Goal: Task Accomplishment & Management: Use online tool/utility

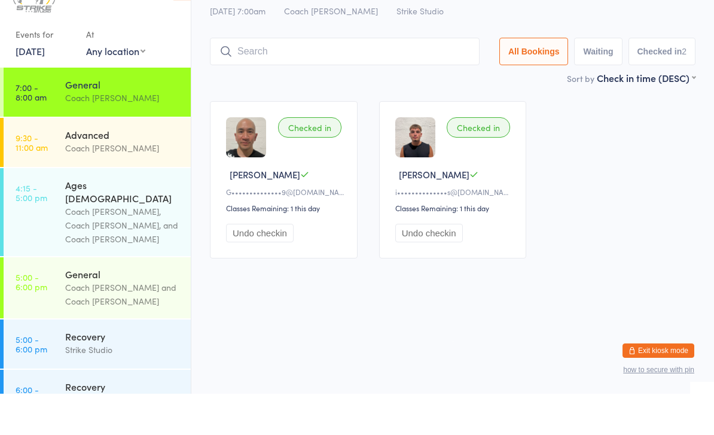
click at [397, 79] on input "search" at bounding box center [345, 93] width 270 height 28
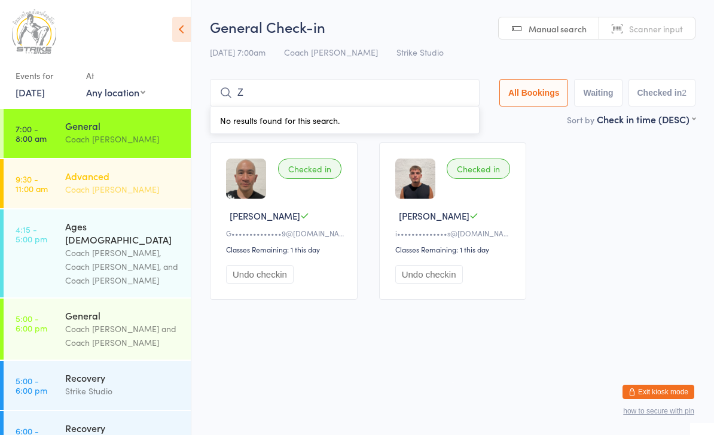
type input "Z"
click at [53, 175] on link "9:30 - 11:00 am Advanced Coach [PERSON_NAME]" at bounding box center [97, 183] width 187 height 49
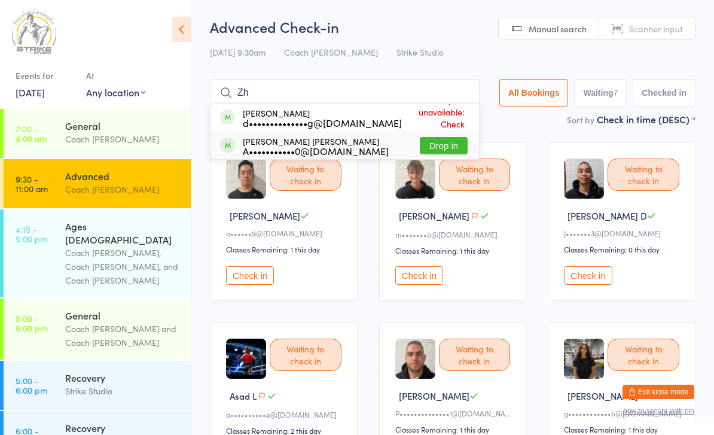
type input "Zh"
click at [434, 145] on button "Drop in" at bounding box center [444, 145] width 48 height 17
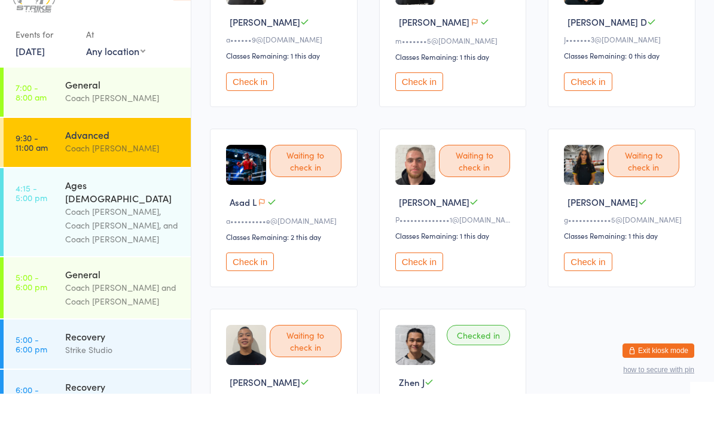
scroll to position [153, 0]
click at [417, 293] on button "Check in" at bounding box center [419, 302] width 48 height 19
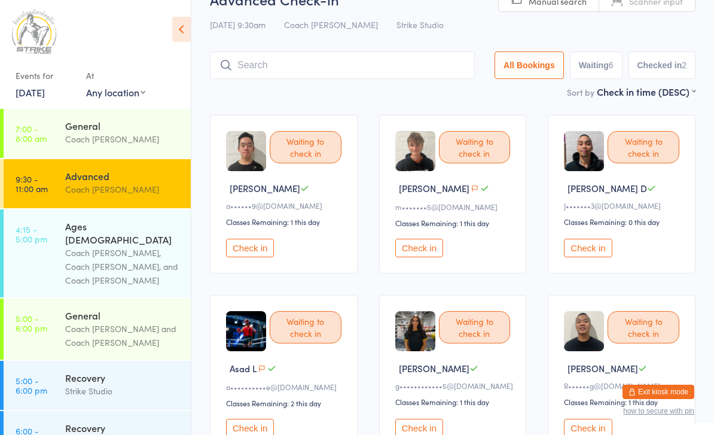
scroll to position [0, 0]
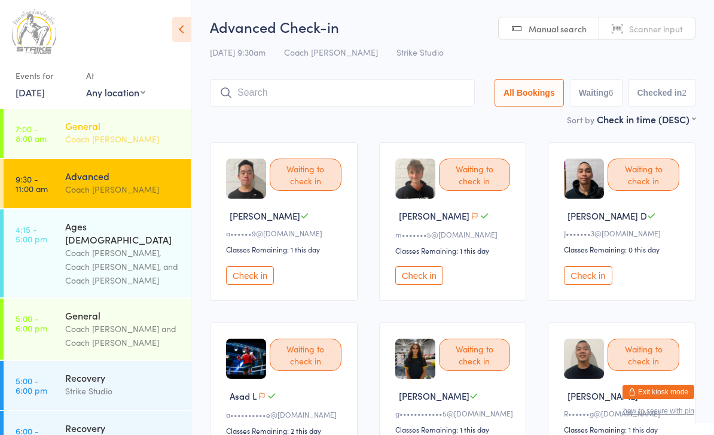
click at [115, 129] on div "General" at bounding box center [122, 125] width 115 height 13
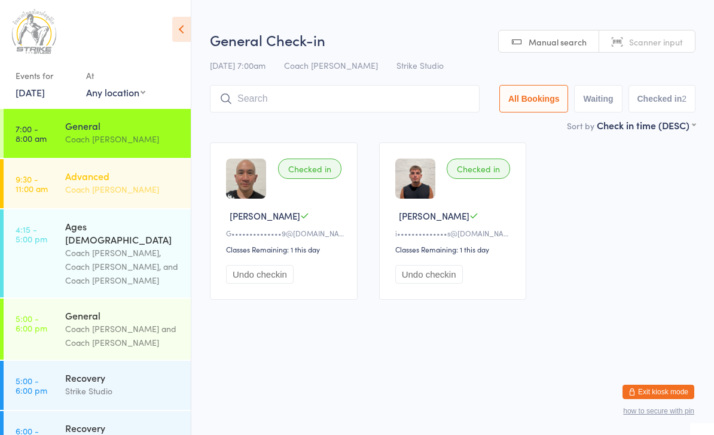
click at [142, 182] on div "Advanced" at bounding box center [122, 175] width 115 height 13
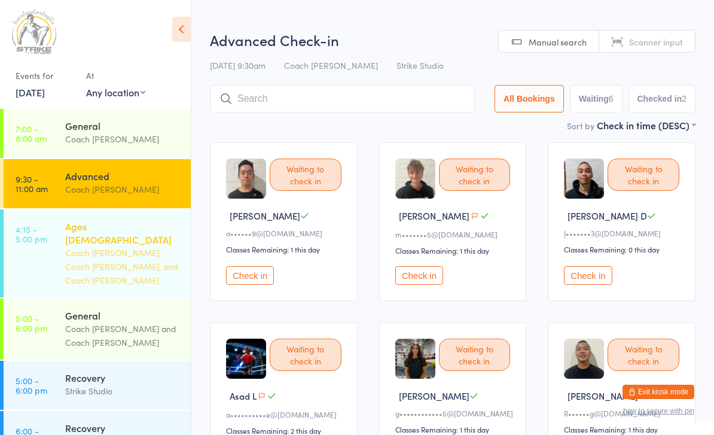
click at [139, 246] on div "Coach [PERSON_NAME], Coach [PERSON_NAME], and Coach [PERSON_NAME]" at bounding box center [122, 266] width 115 height 41
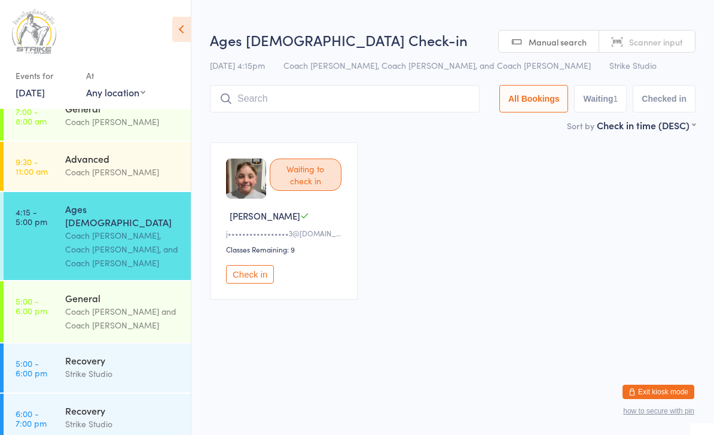
scroll to position [8, 0]
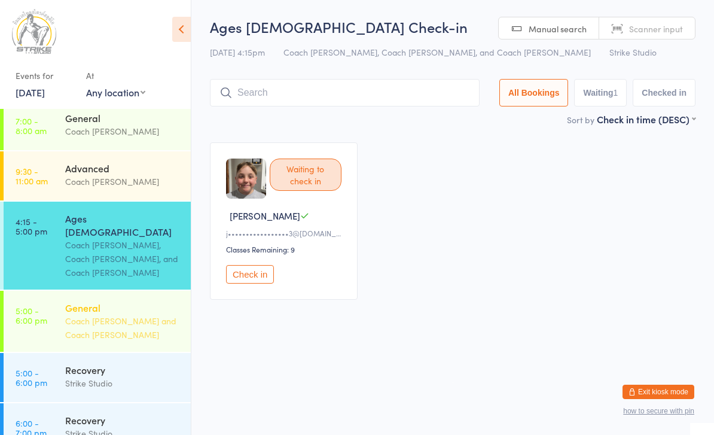
click at [119, 301] on div "General" at bounding box center [122, 307] width 115 height 13
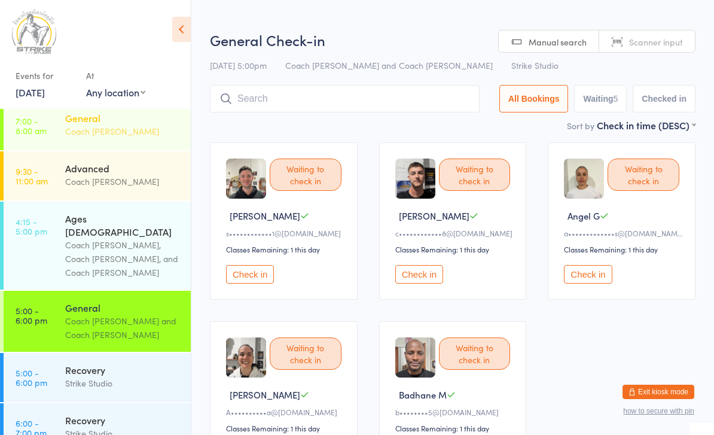
click at [130, 130] on div "Coach [PERSON_NAME]" at bounding box center [122, 131] width 115 height 14
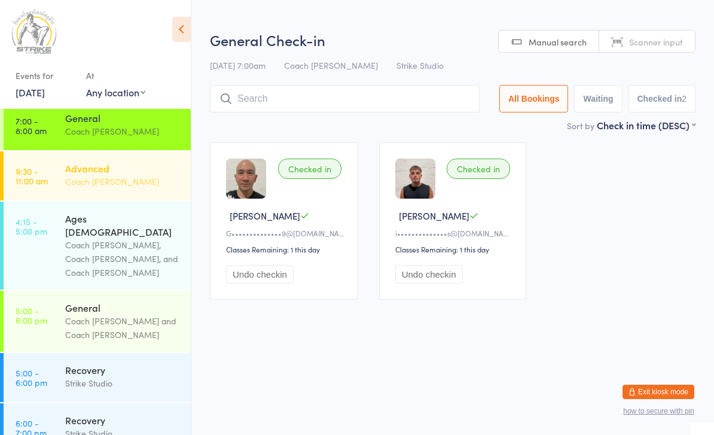
click at [119, 170] on div "Advanced" at bounding box center [122, 167] width 115 height 13
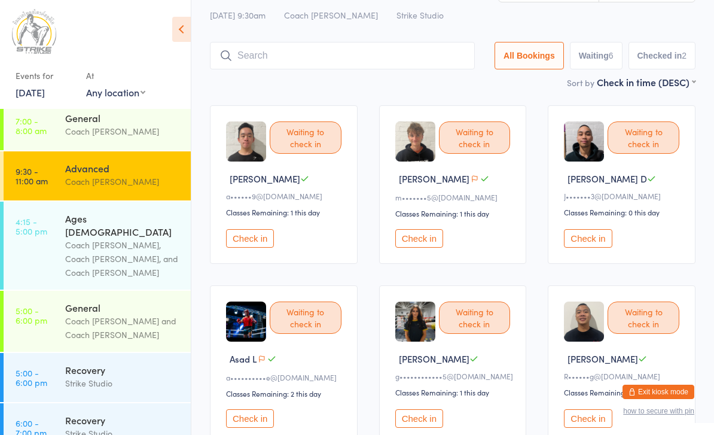
scroll to position [36, 0]
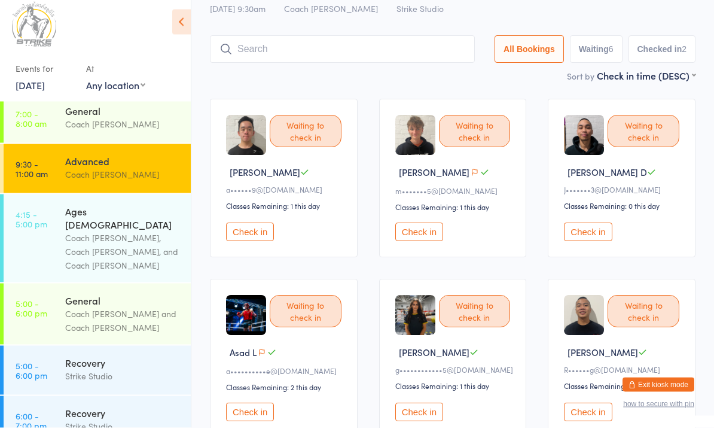
click at [426, 239] on button "Check in" at bounding box center [419, 239] width 48 height 19
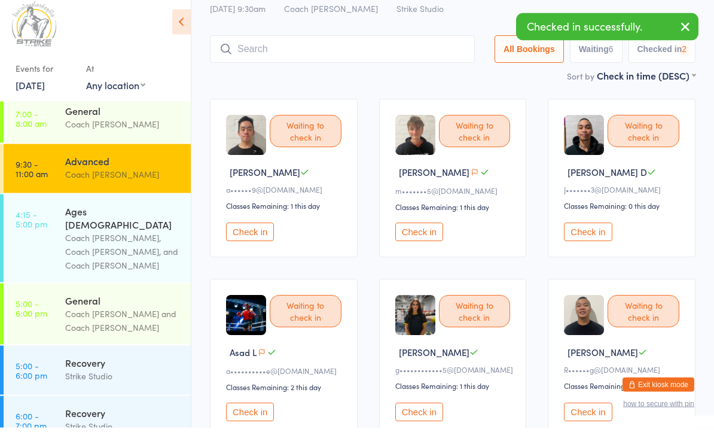
scroll to position [44, 0]
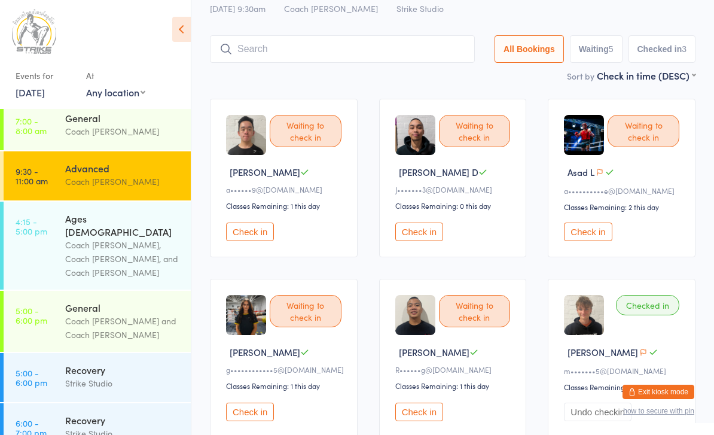
click at [248, 241] on button "Check in" at bounding box center [250, 231] width 48 height 19
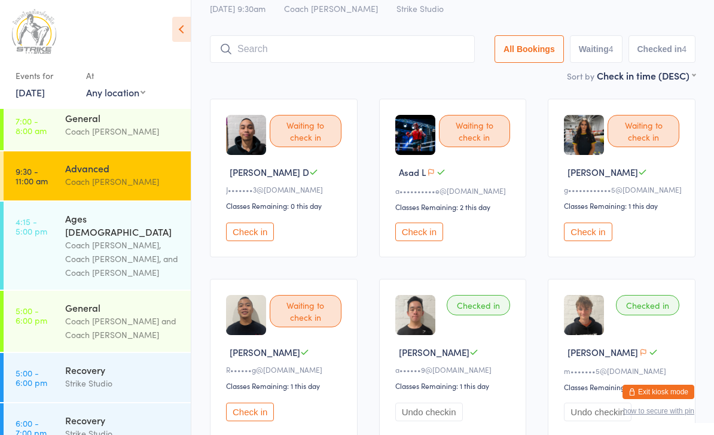
click at [421, 241] on button "Check in" at bounding box center [419, 231] width 48 height 19
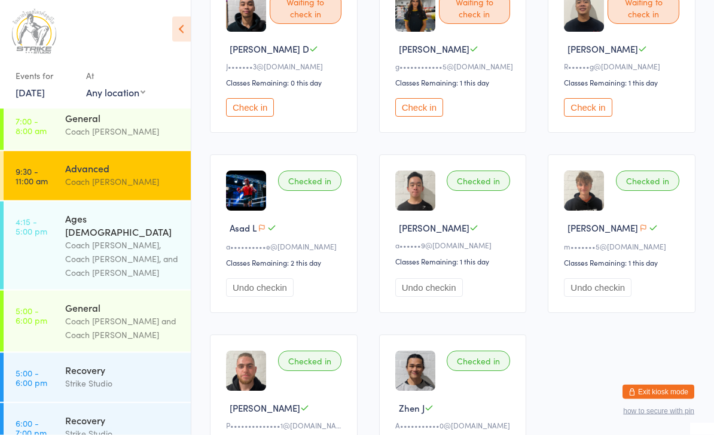
scroll to position [135, 0]
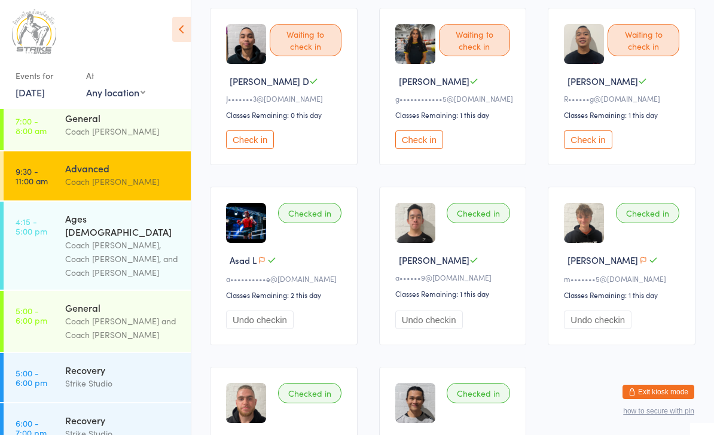
click at [408, 146] on button "Check in" at bounding box center [419, 139] width 48 height 19
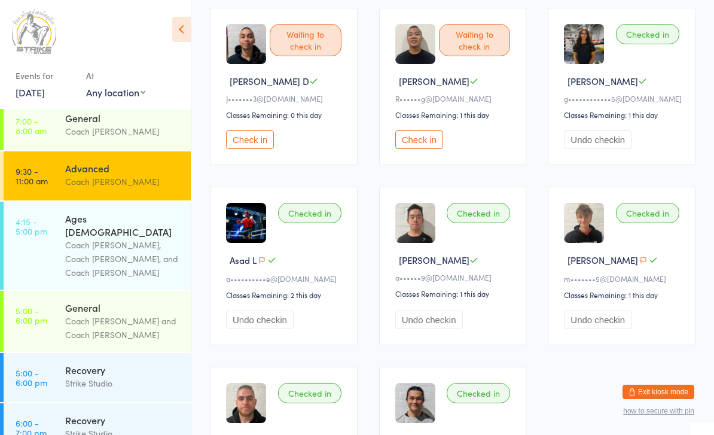
click at [429, 145] on button "Check in" at bounding box center [419, 139] width 48 height 19
click at [247, 148] on button "Check in" at bounding box center [250, 139] width 48 height 19
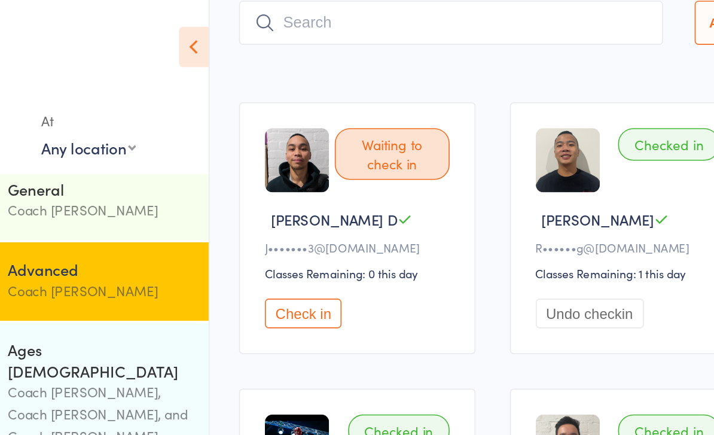
click at [226, 205] on button "Check in" at bounding box center [250, 196] width 48 height 19
